Goal: Task Accomplishment & Management: Manage account settings

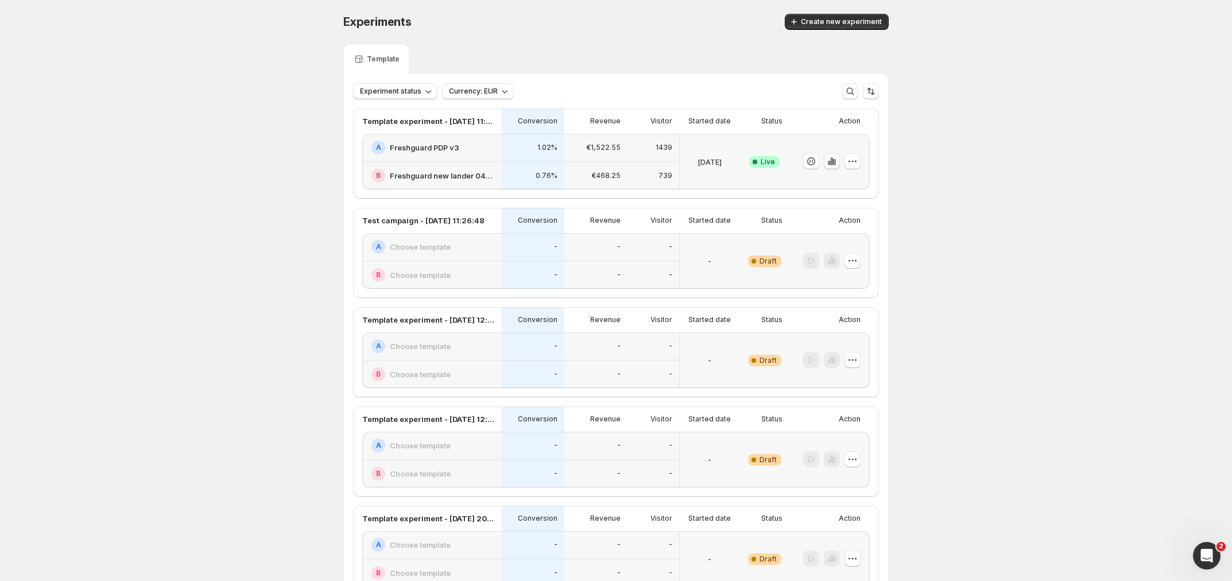
click at [834, 161] on icon "button" at bounding box center [831, 161] width 11 height 11
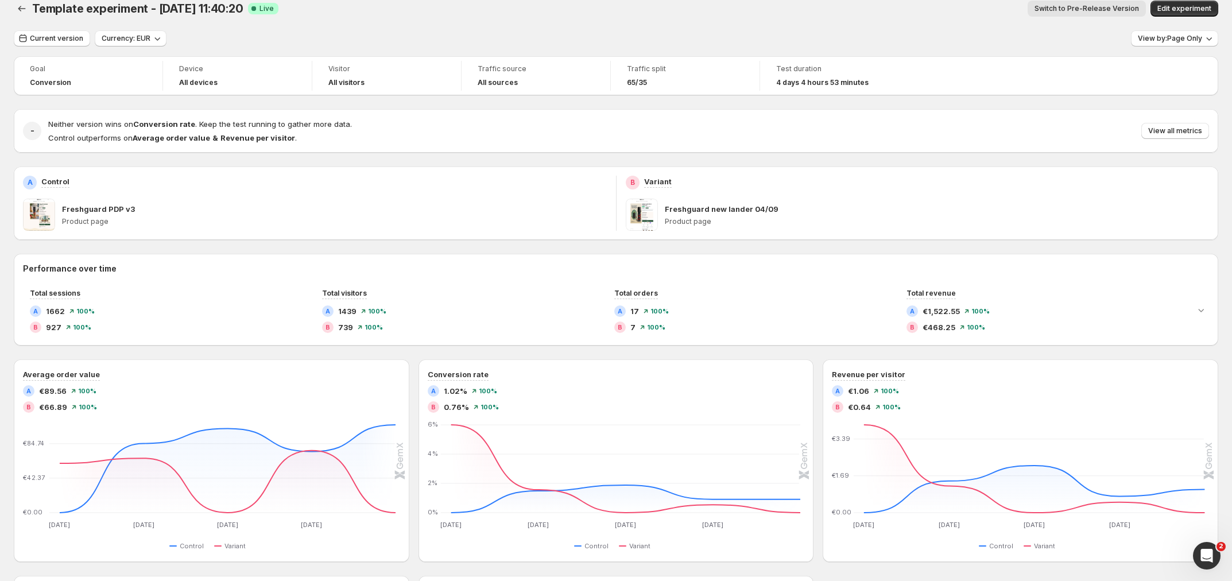
scroll to position [25, 0]
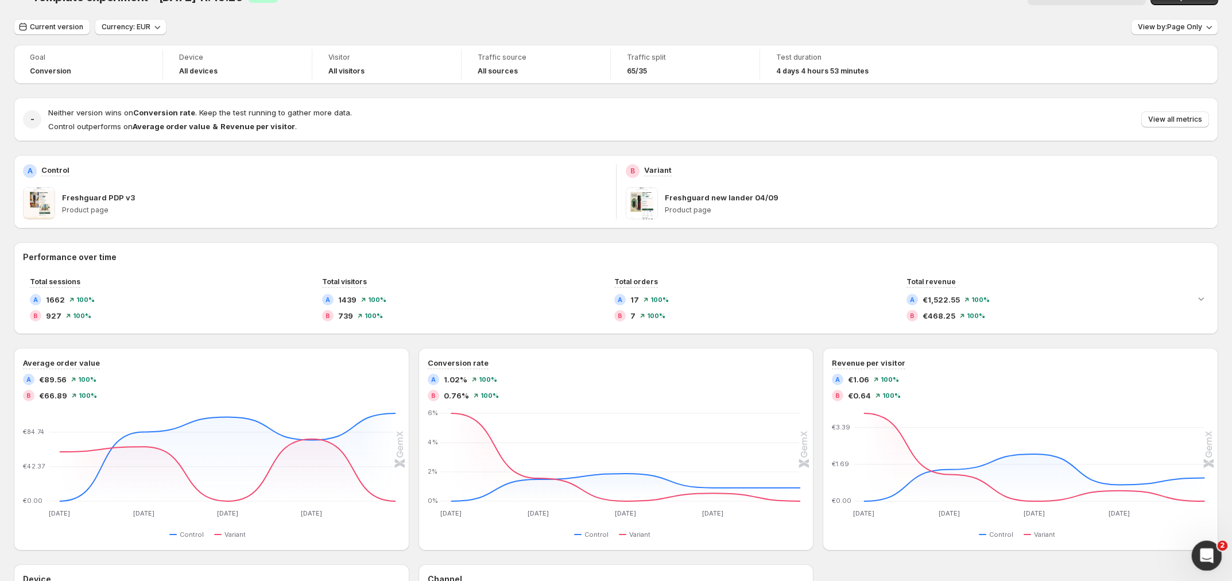
click at [1204, 553] on icon "Open Intercom Messenger" at bounding box center [1205, 554] width 19 height 19
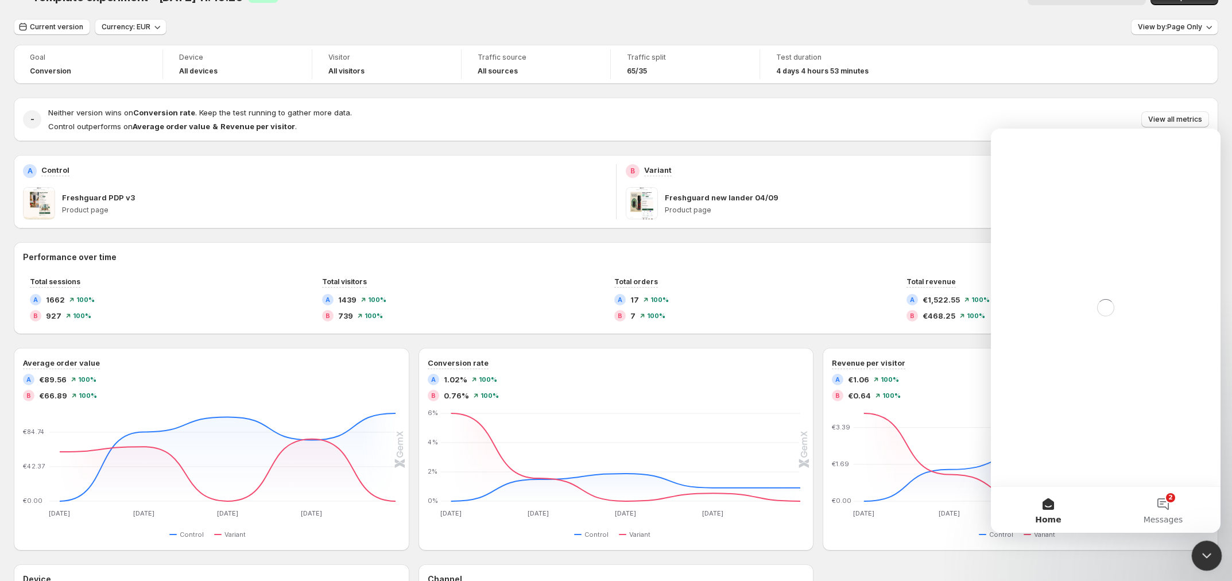
scroll to position [0, 0]
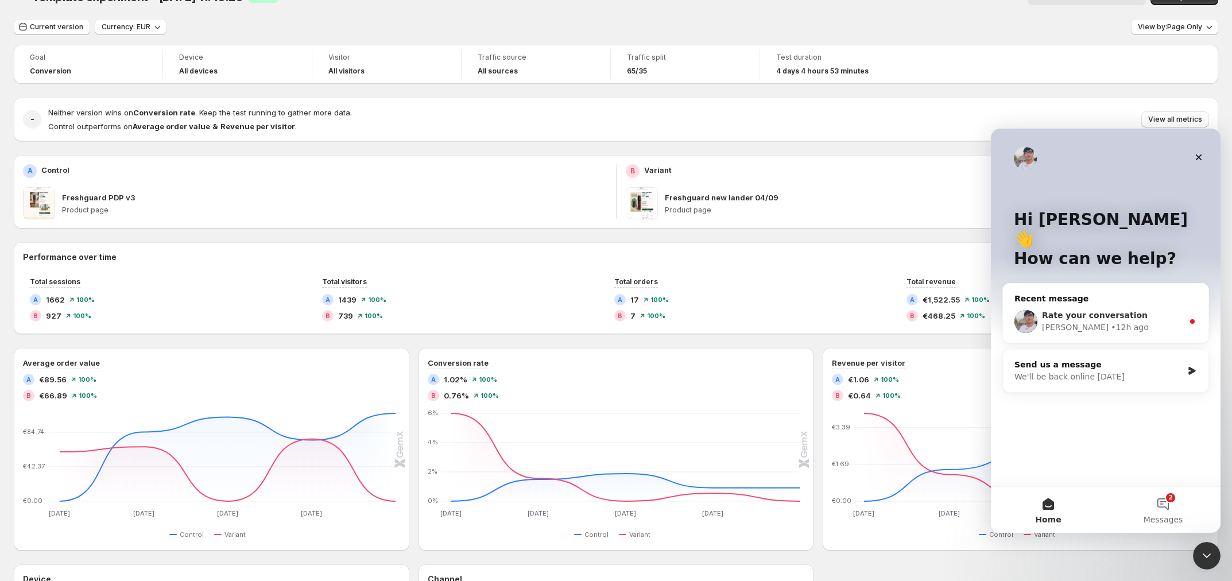
click at [1088, 311] on span "Rate your conversation" at bounding box center [1095, 315] width 106 height 9
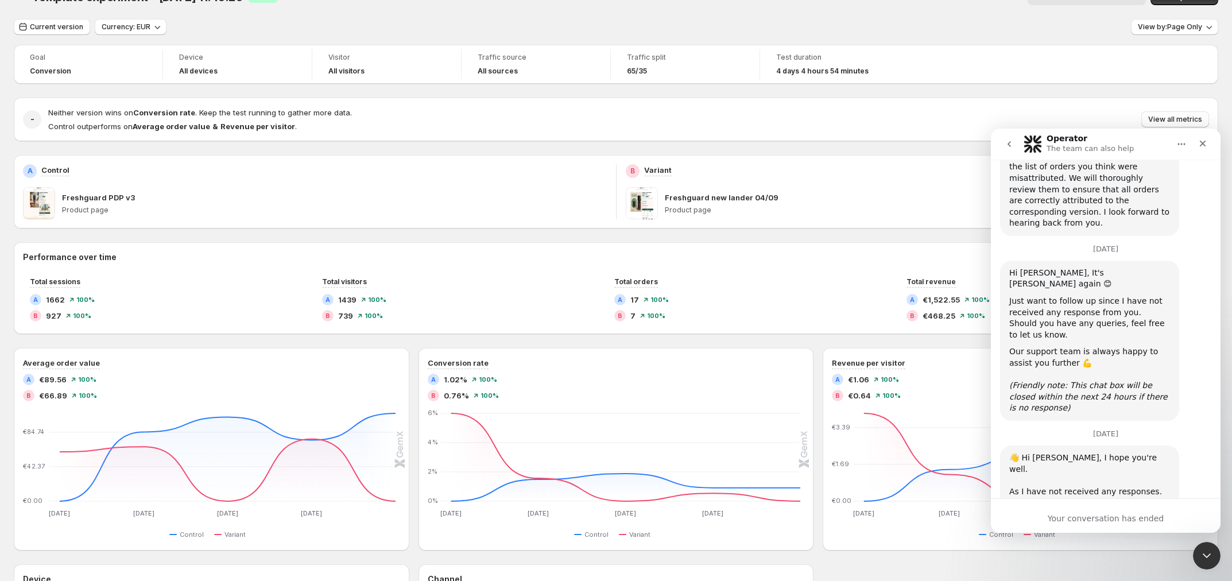
scroll to position [915, 0]
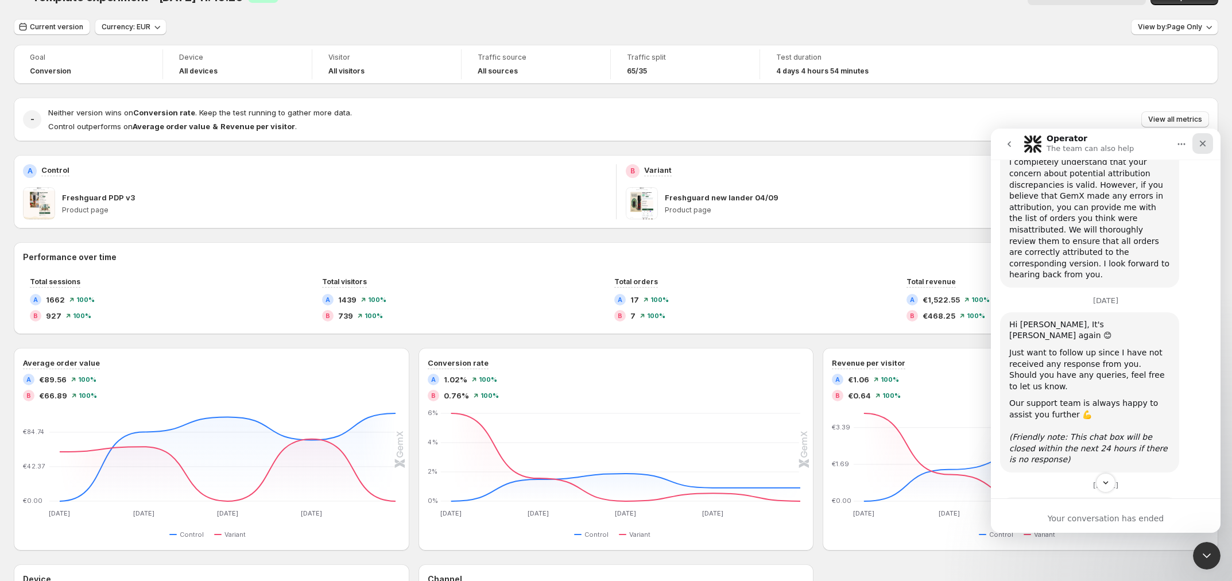
click at [1205, 147] on icon "Close" at bounding box center [1202, 143] width 9 height 9
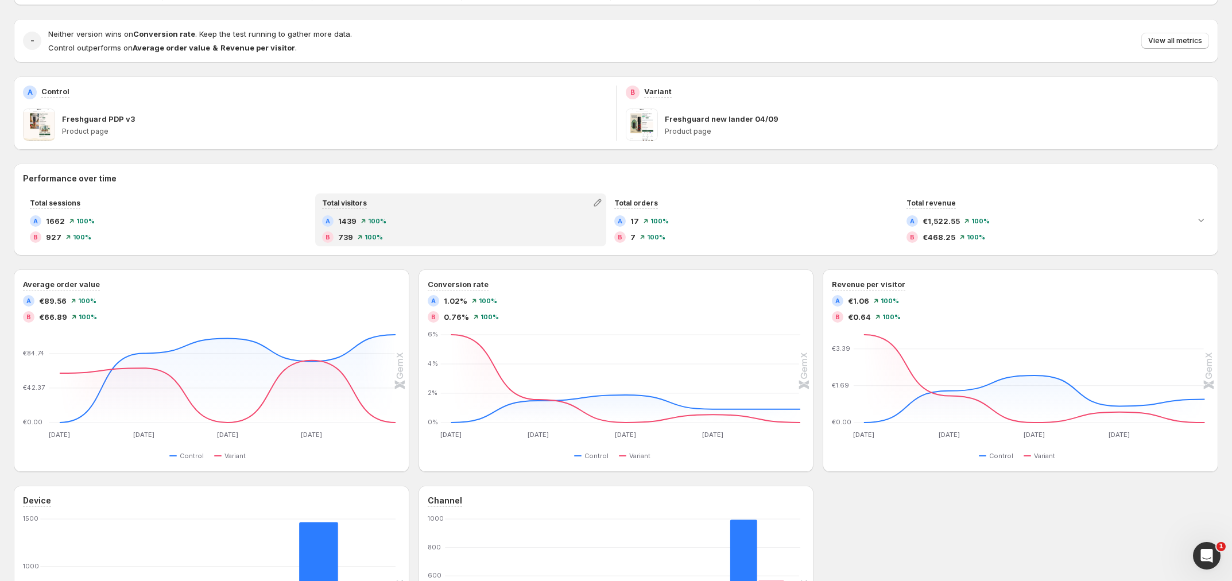
scroll to position [0, 0]
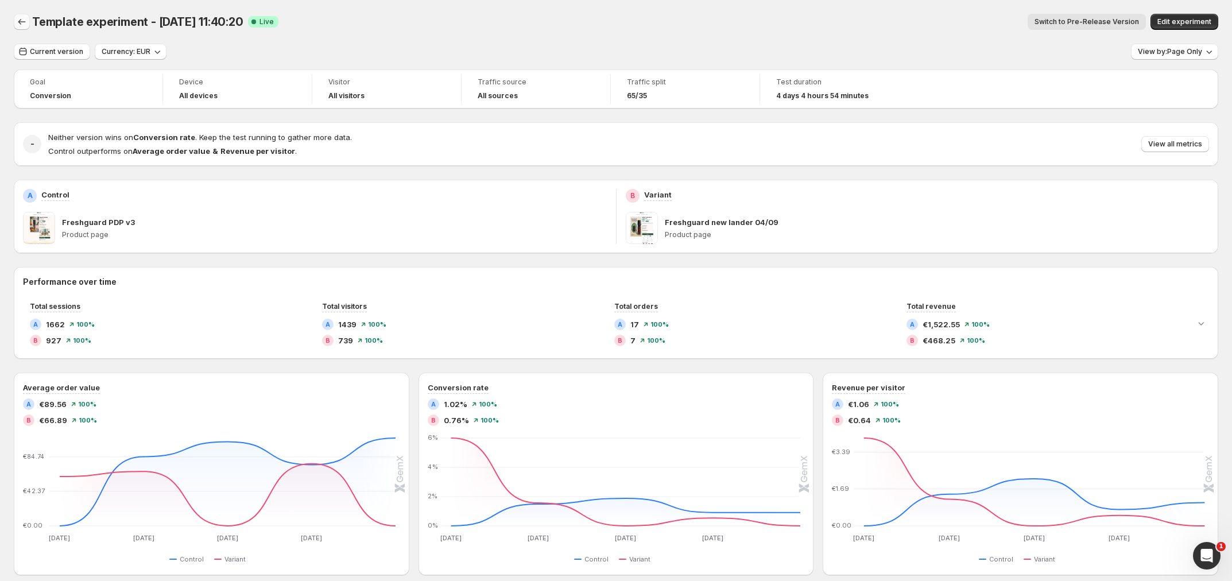
click at [21, 17] on icon "Back" at bounding box center [21, 21] width 11 height 11
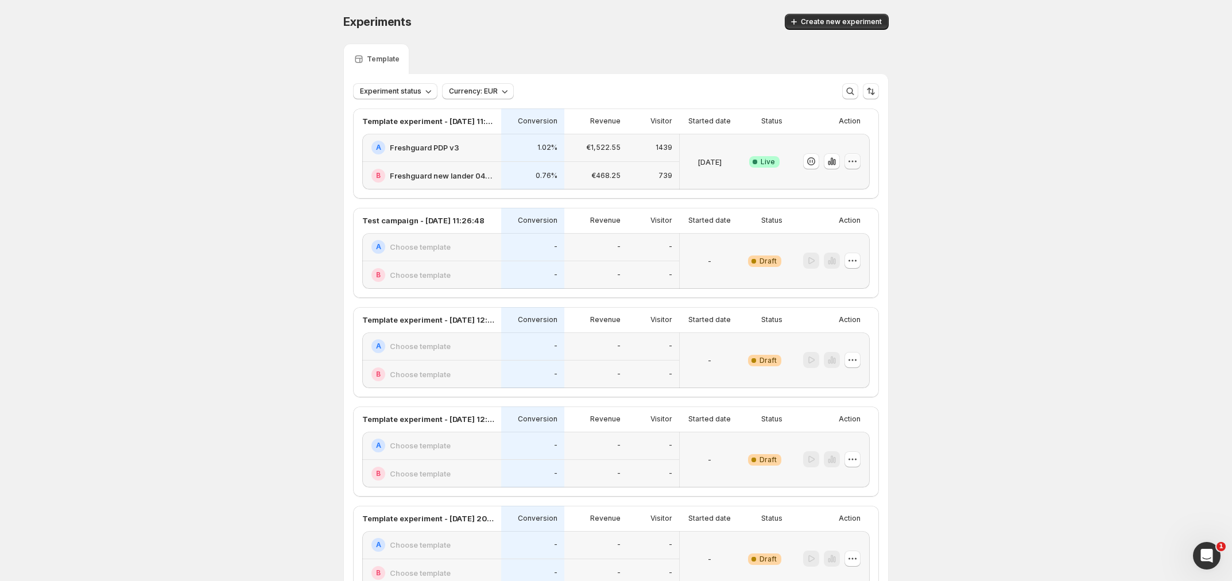
click at [857, 162] on icon "button" at bounding box center [852, 161] width 11 height 11
click at [860, 222] on span "End experiment" at bounding box center [836, 223] width 56 height 9
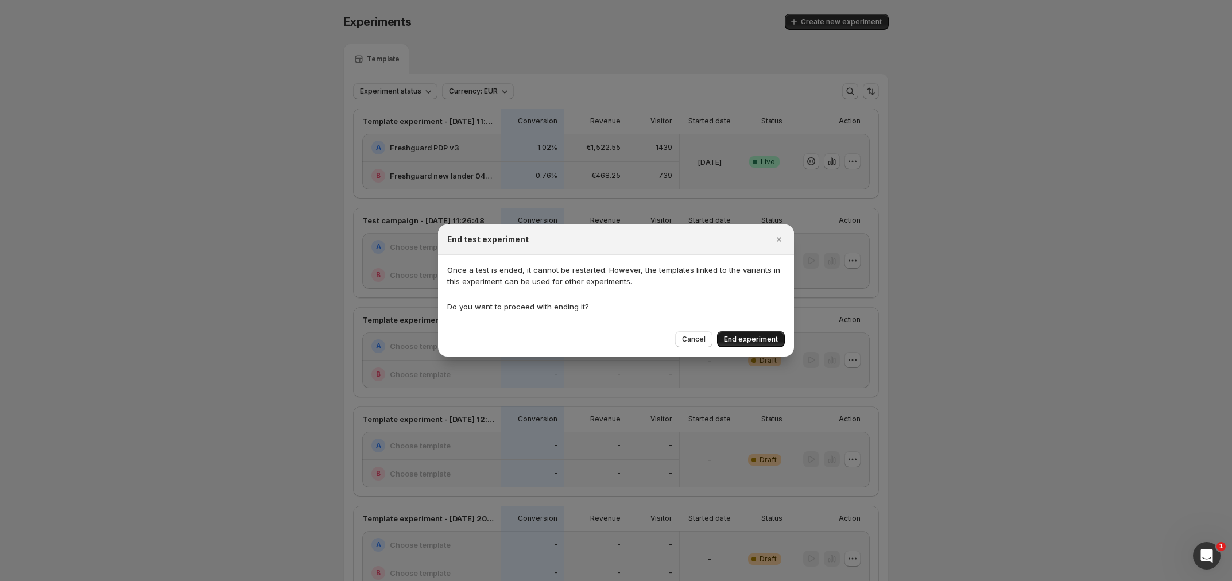
click at [749, 336] on span "End experiment" at bounding box center [751, 339] width 54 height 9
